Goal: Task Accomplishment & Management: Use online tool/utility

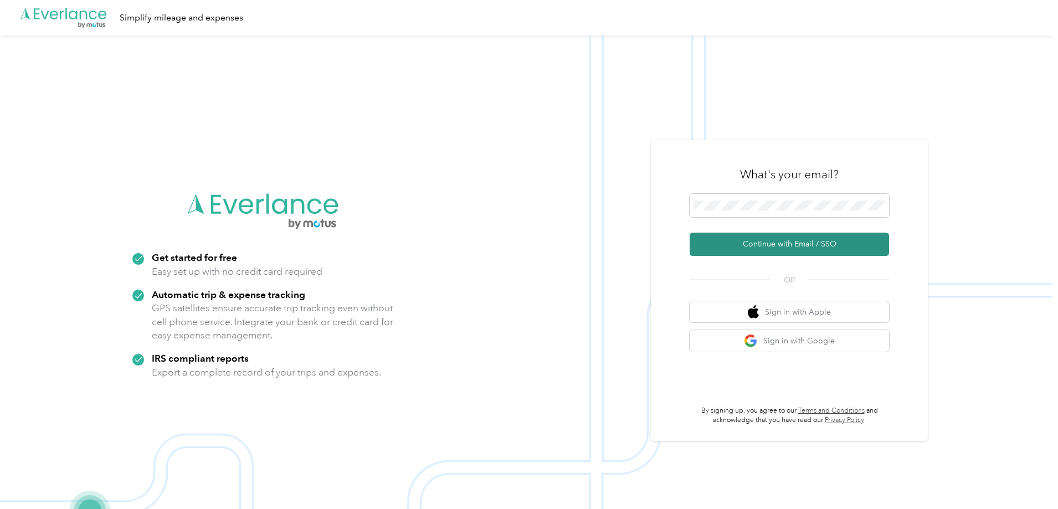
click at [792, 240] on button "Continue with Email / SSO" at bounding box center [789, 244] width 199 height 23
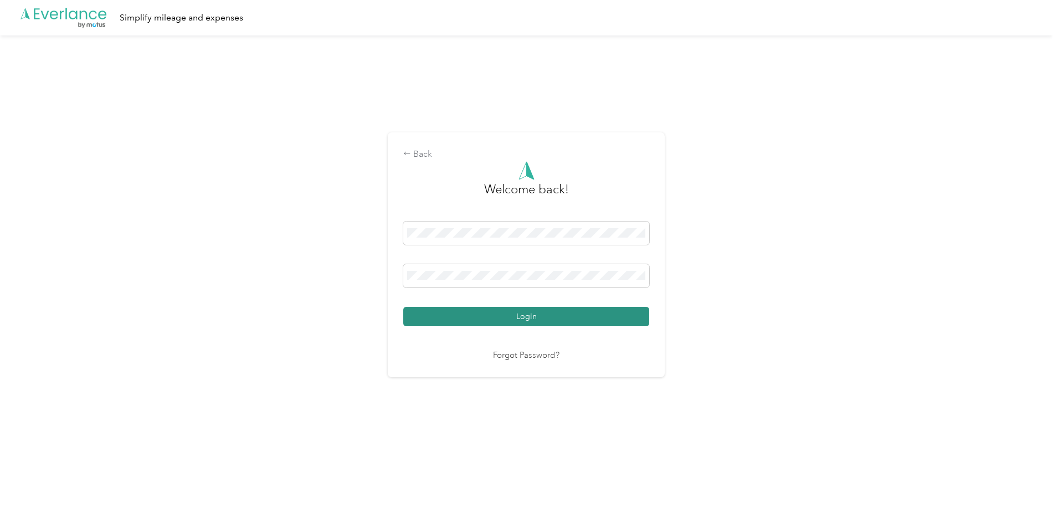
click at [513, 318] on button "Login" at bounding box center [526, 316] width 246 height 19
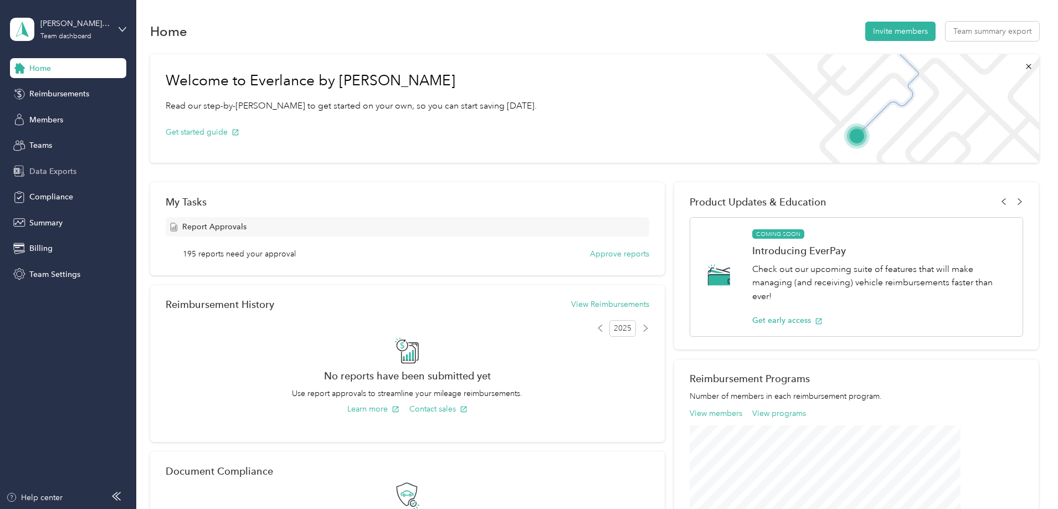
click at [42, 163] on div "Data Exports" at bounding box center [68, 171] width 116 height 20
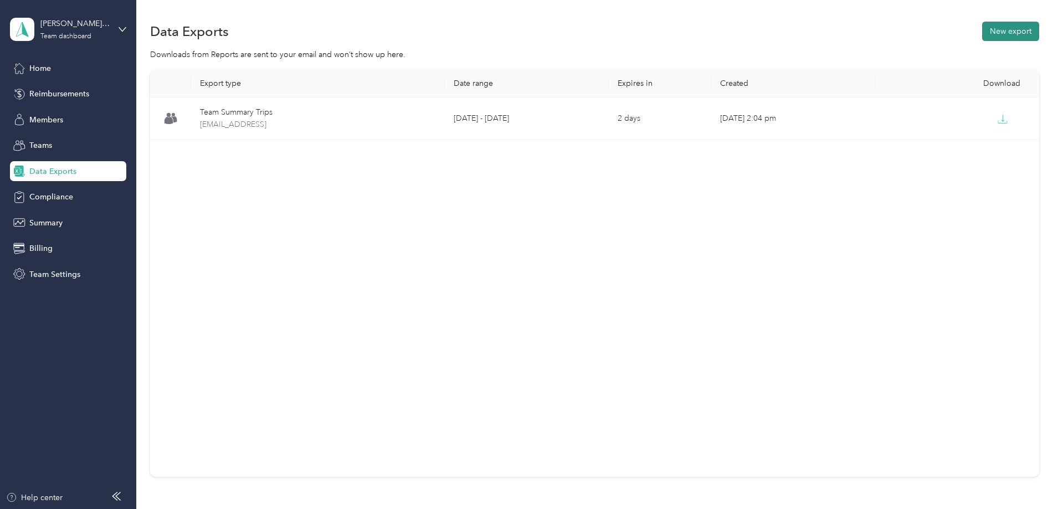
click at [982, 34] on button "New export" at bounding box center [1010, 31] width 57 height 19
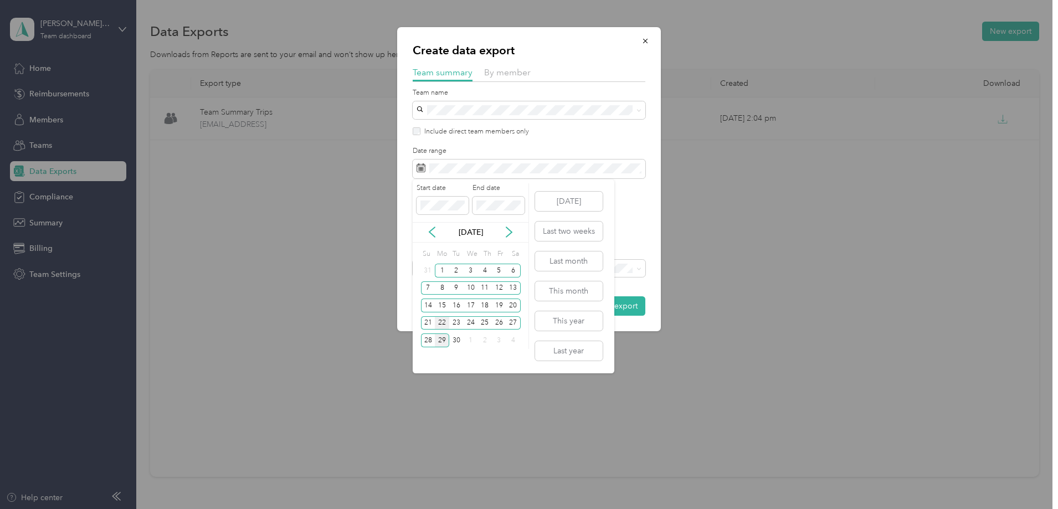
click at [444, 323] on div "22" at bounding box center [442, 323] width 14 height 14
click at [431, 340] on div "28" at bounding box center [428, 340] width 14 height 14
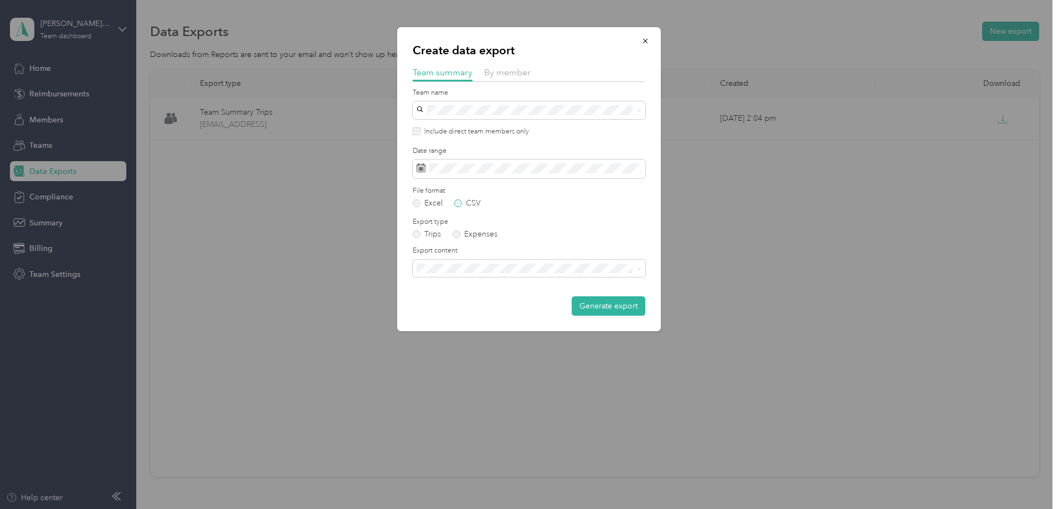
click at [474, 205] on label "CSV" at bounding box center [467, 203] width 27 height 8
click at [482, 235] on label "Expenses" at bounding box center [474, 234] width 45 height 8
click at [419, 235] on label "Trips" at bounding box center [427, 234] width 28 height 8
click at [474, 311] on li "Summary and full trips list" at bounding box center [529, 303] width 233 height 19
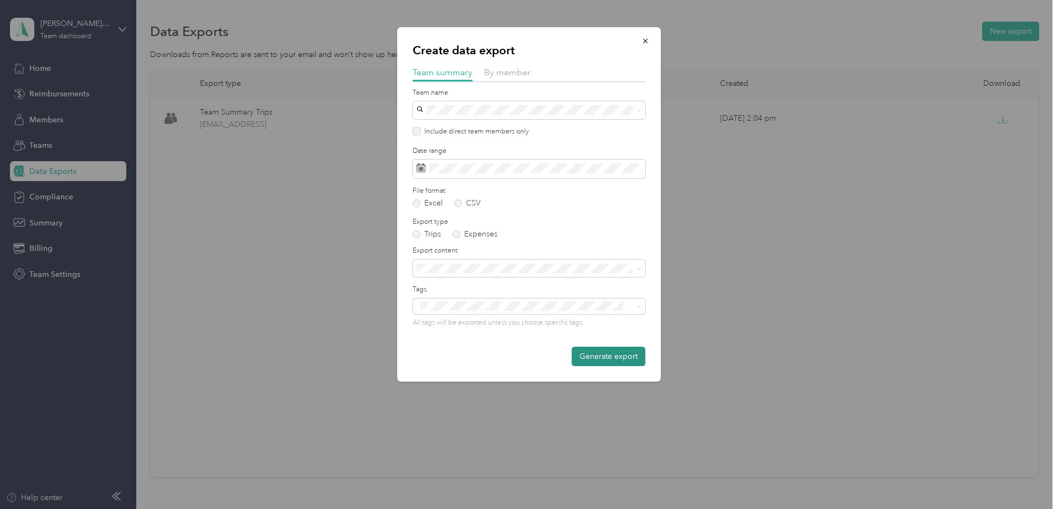
click at [595, 357] on button "Generate export" at bounding box center [609, 356] width 74 height 19
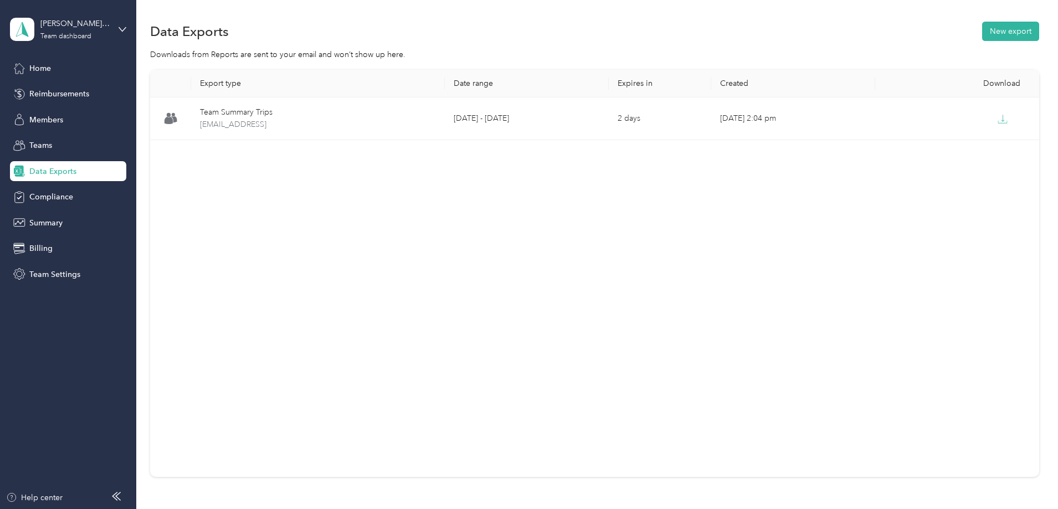
drag, startPoint x: 956, startPoint y: 178, endPoint x: 1053, endPoint y: 173, distance: 97.6
click at [956, 178] on div "Export type Date range Expires in Created Download Team Summary Trips [EMAIL_AD…" at bounding box center [594, 273] width 889 height 407
click at [1038, 173] on div "Data Exports New export Downloads from Reports are sent to your email and won’t…" at bounding box center [594, 288] width 916 height 576
click at [594, 30] on div "Data Exports New export" at bounding box center [594, 30] width 889 height 23
click at [196, 153] on div "Export type Date range Expires in Created Download Team Summary Trips [EMAIL_AD…" at bounding box center [594, 293] width 889 height 446
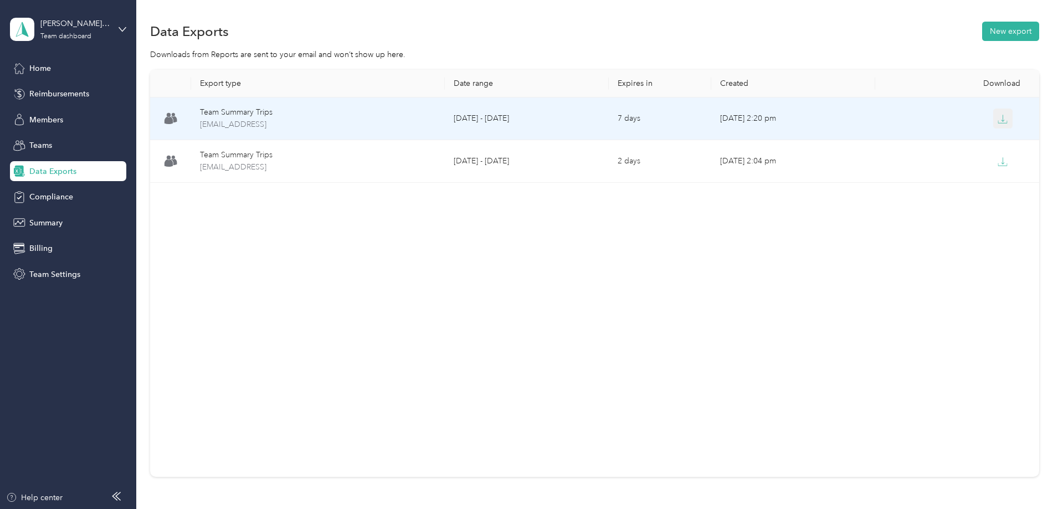
click at [997, 116] on icon "button" at bounding box center [1002, 119] width 10 height 10
